Goal: Check status

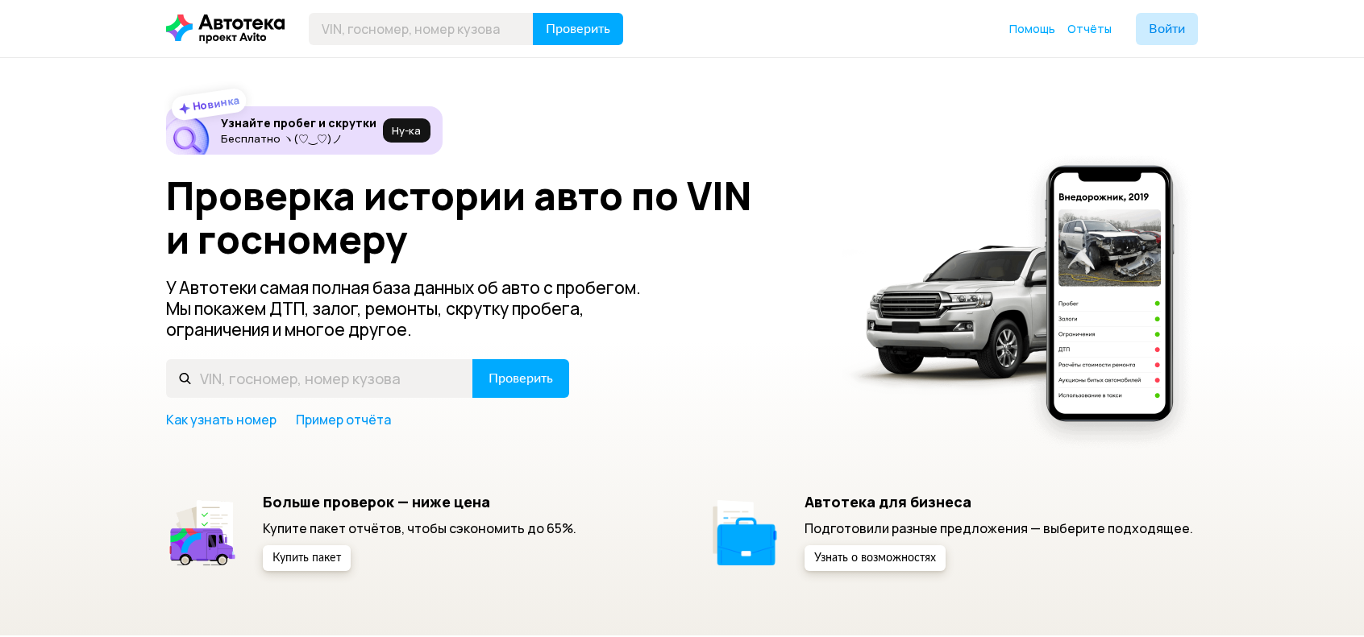
type input "[US_VEHICLE_IDENTIFICATION_NUMBER]"
click at [599, 23] on span "Проверить" at bounding box center [578, 29] width 64 height 13
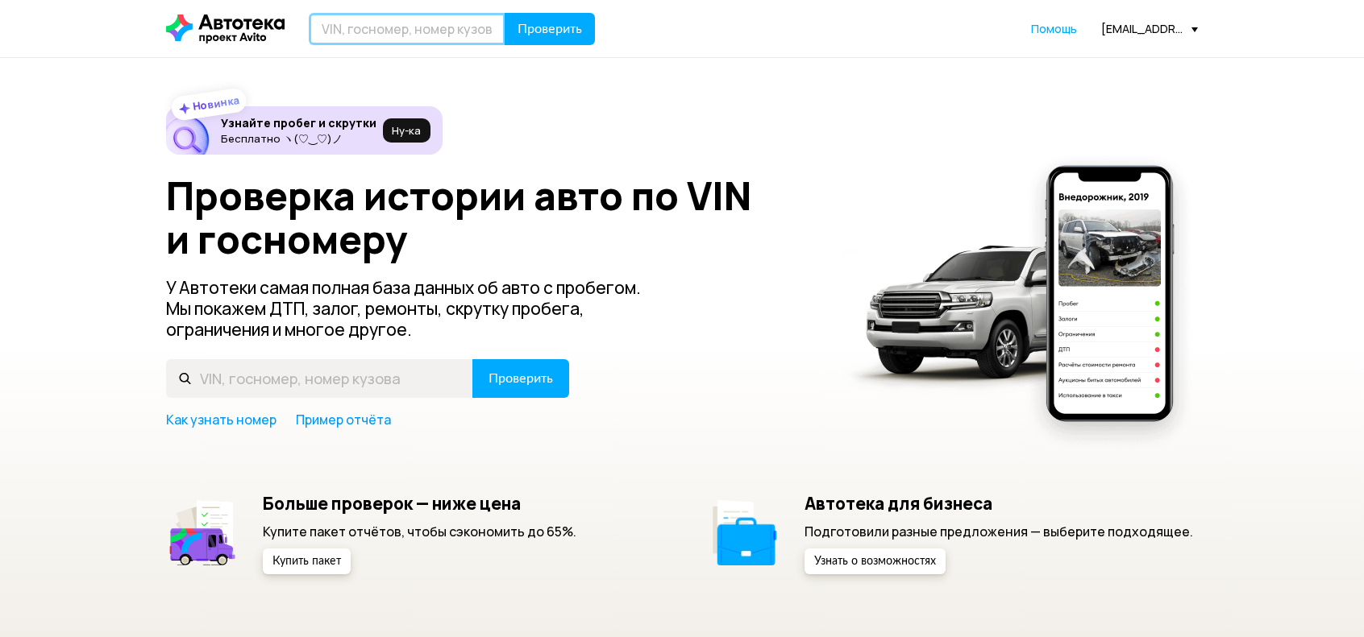
click at [347, 33] on input "text" at bounding box center [407, 29] width 197 height 32
type input "[US_VEHICLE_IDENTIFICATION_NUMBER]"
click at [558, 40] on button "Проверить" at bounding box center [549, 29] width 90 height 32
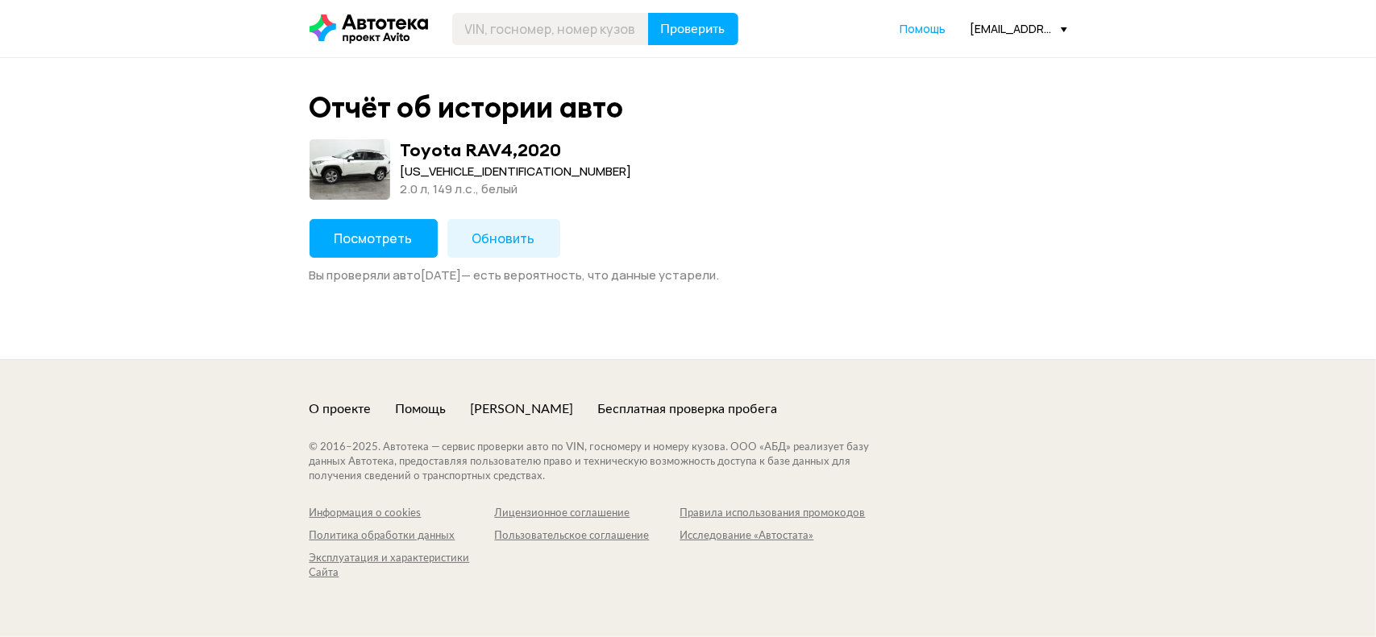
click at [517, 238] on span "Обновить" at bounding box center [503, 239] width 63 height 18
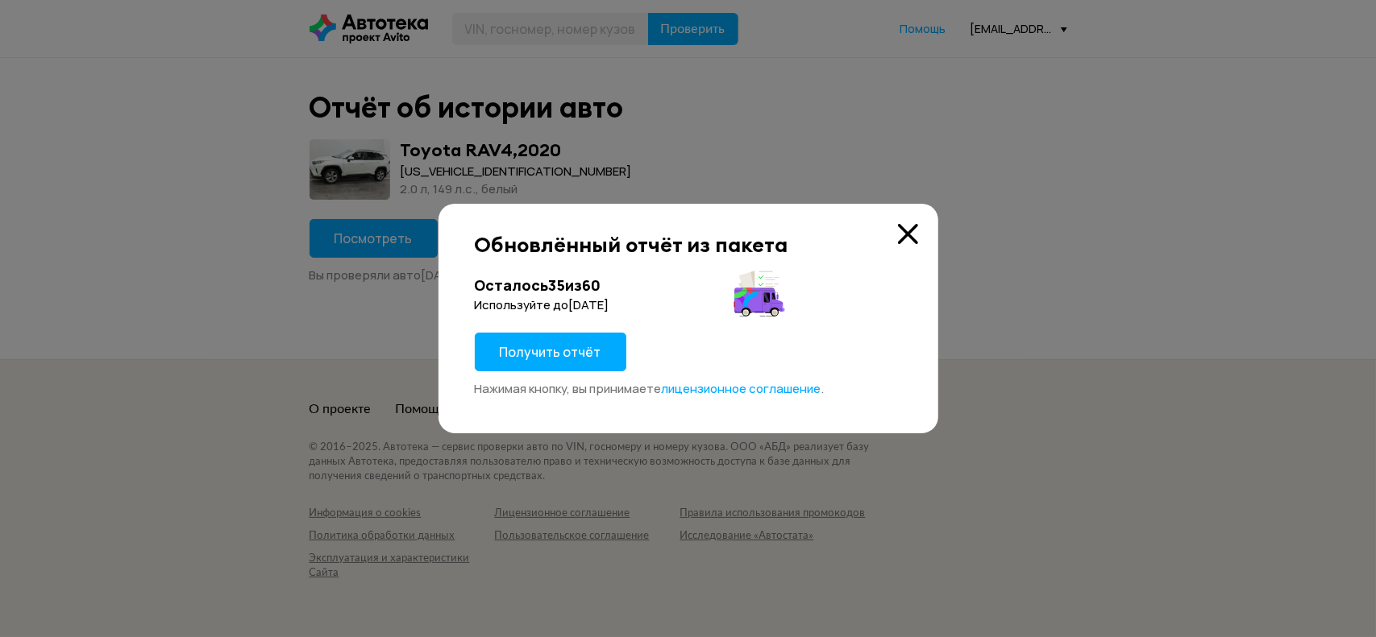
click at [903, 228] on icon at bounding box center [908, 234] width 20 height 20
